Goal: Information Seeking & Learning: Learn about a topic

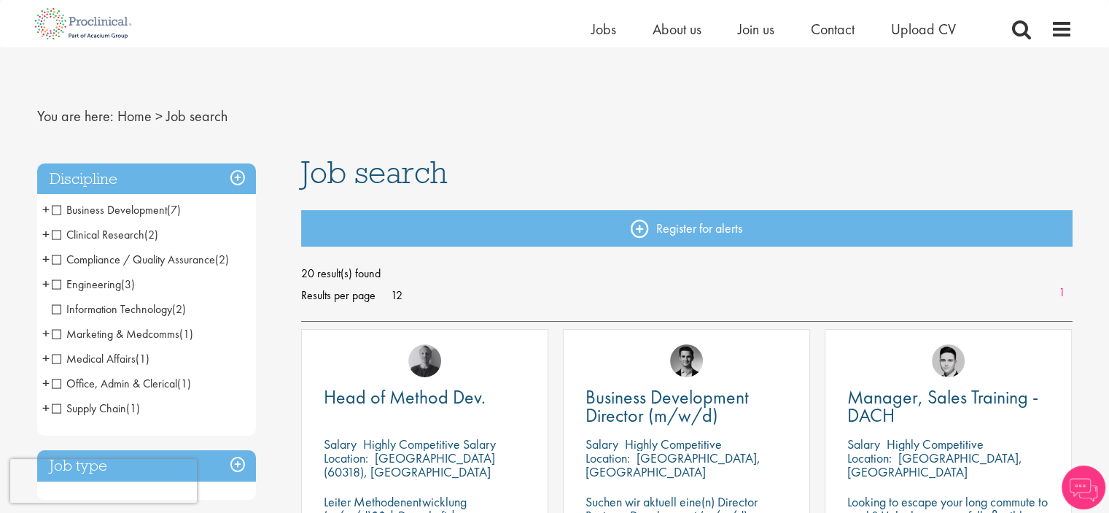
scroll to position [73, 0]
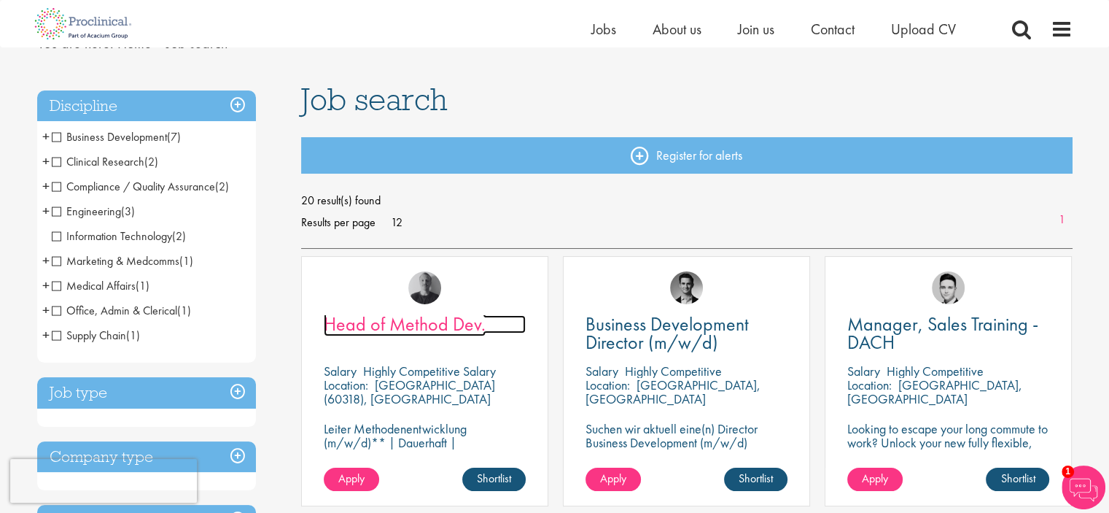
click at [414, 323] on span "Head of Method Dev." at bounding box center [405, 323] width 162 height 25
